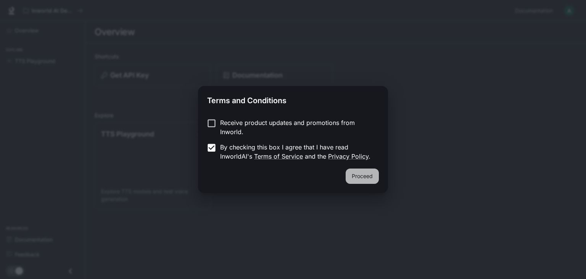
click at [355, 172] on button "Proceed" at bounding box center [362, 175] width 33 height 15
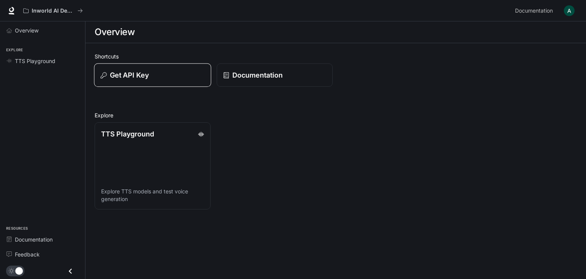
click at [117, 76] on p "Get API Key" at bounding box center [129, 75] width 39 height 10
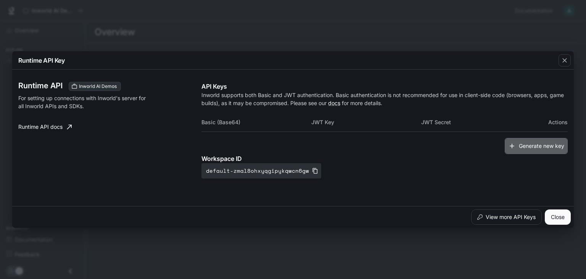
click at [513, 148] on icon "button" at bounding box center [512, 146] width 8 height 8
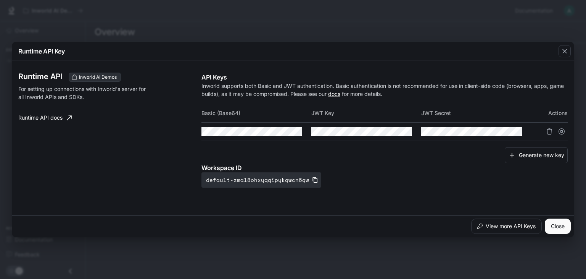
click at [302, 130] on td at bounding box center [257, 131] width 110 height 18
click at [282, 157] on div "API Keys Inworld supports both Basic and JWT authentication. Basic authenticati…" at bounding box center [385, 130] width 366 height 115
click at [98, 134] on div "Runtime API Inworld AI Demos For setting up connections with Inworld's server f…" at bounding box center [109, 130] width 183 height 115
click at [283, 129] on icon "button" at bounding box center [282, 131] width 6 height 6
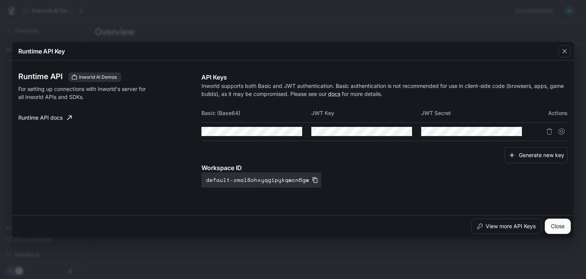
click at [385, 150] on div "API Keys Inworld supports both Basic and JWT authentication. Basic authenticati…" at bounding box center [385, 130] width 366 height 115
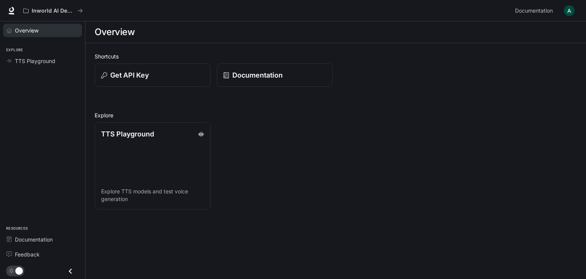
click at [25, 34] on link "Overview" at bounding box center [42, 30] width 79 height 13
click at [130, 78] on p "Get API Key" at bounding box center [129, 75] width 39 height 10
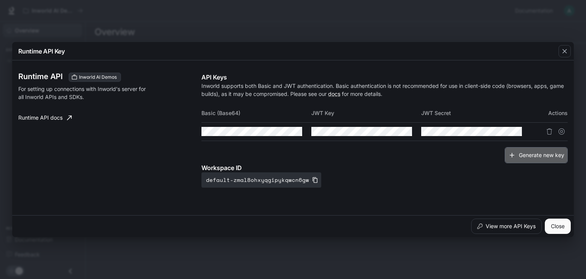
click at [536, 155] on button "Generate new key" at bounding box center [536, 155] width 63 height 16
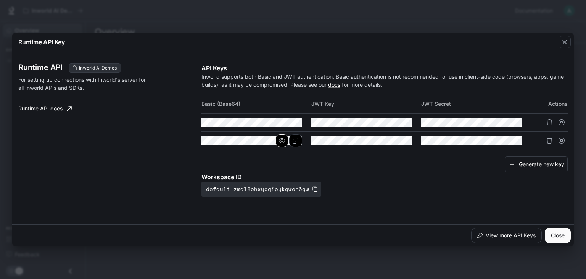
click at [278, 139] on button "button" at bounding box center [282, 140] width 13 height 13
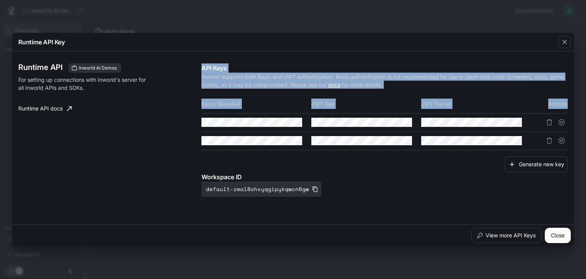
click at [227, 142] on div "Runtime API Inworld AI Demos For setting up connections with Inworld's server f…" at bounding box center [293, 137] width 550 height 167
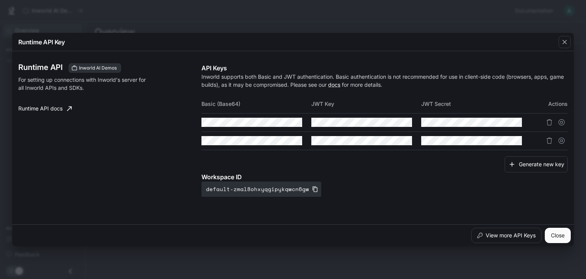
drag, startPoint x: 200, startPoint y: 142, endPoint x: 259, endPoint y: 146, distance: 59.0
click at [259, 146] on td at bounding box center [257, 140] width 110 height 18
click at [245, 147] on td at bounding box center [257, 140] width 110 height 18
click at [301, 139] on button "Copy Basic (Base64)" at bounding box center [295, 140] width 13 height 13
click at [0, 202] on div "Runtime API Key Runtime API Inworld AI Demos For setting up connections with In…" at bounding box center [293, 139] width 586 height 279
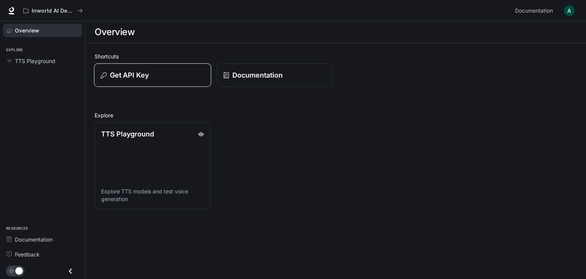
click at [177, 78] on div "Get API Key" at bounding box center [153, 75] width 104 height 10
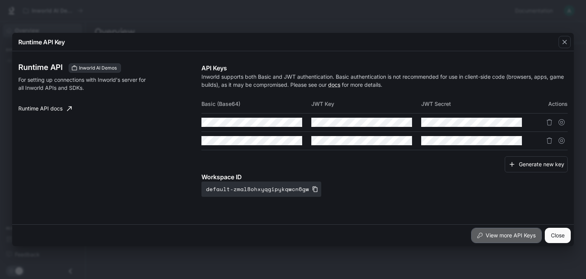
click at [498, 235] on button "View more API Keys" at bounding box center [506, 235] width 71 height 15
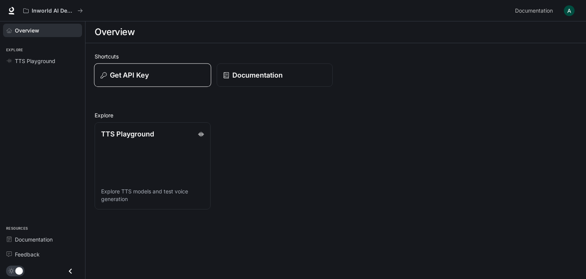
click at [113, 75] on p "Get API Key" at bounding box center [129, 75] width 39 height 10
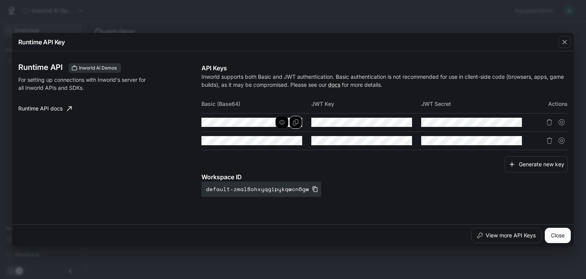
click at [293, 121] on icon "Copy Basic (Base64)" at bounding box center [296, 122] width 6 height 6
